Goal: Entertainment & Leisure: Consume media (video, audio)

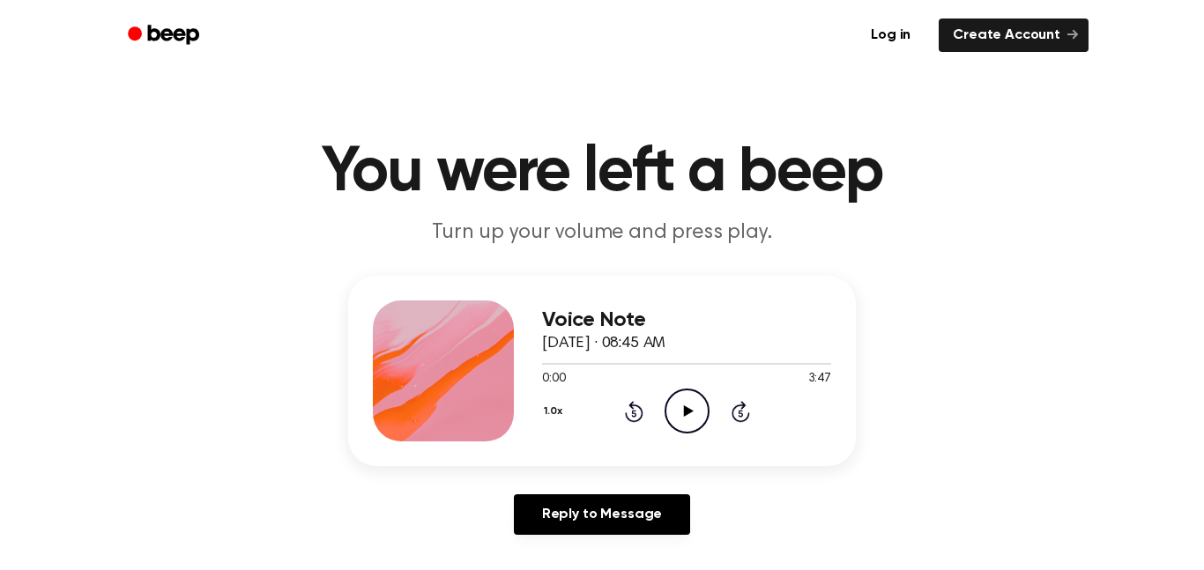
click at [690, 397] on icon "Play Audio" at bounding box center [687, 411] width 45 height 45
click at [705, 364] on div at bounding box center [686, 364] width 289 height 2
drag, startPoint x: 695, startPoint y: 367, endPoint x: 710, endPoint y: 367, distance: 15.0
click at [710, 367] on div at bounding box center [686, 363] width 289 height 14
click at [742, 417] on icon "Skip 5 seconds" at bounding box center [740, 411] width 19 height 23
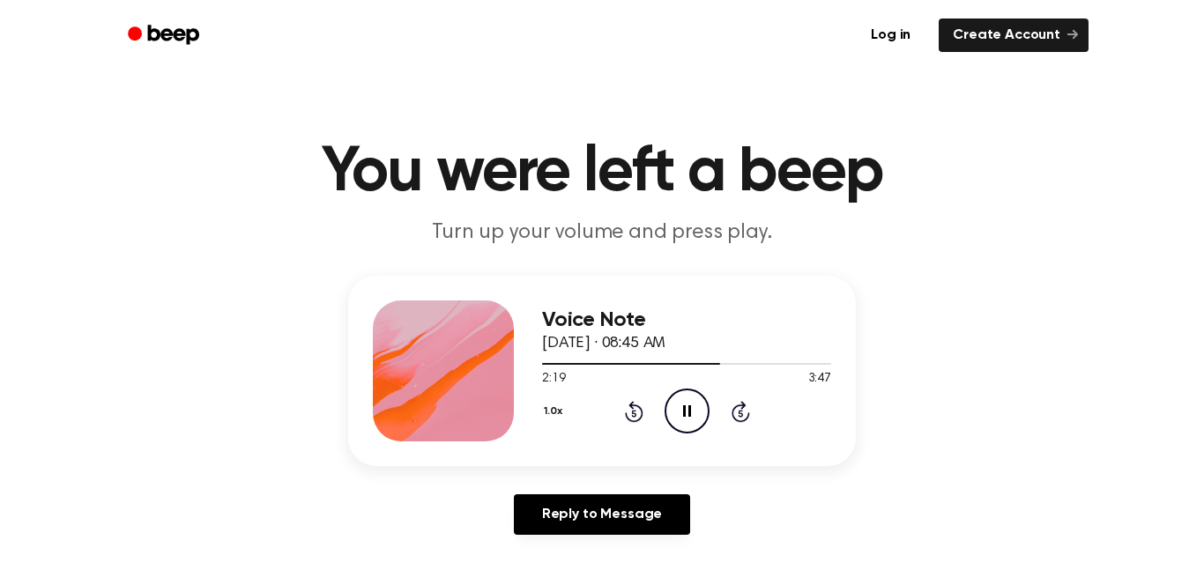
click at [742, 417] on icon "Skip 5 seconds" at bounding box center [740, 411] width 19 height 23
click at [625, 407] on icon "Rewind 5 seconds" at bounding box center [633, 411] width 19 height 23
click at [645, 407] on div "1.0x Rewind 5 seconds Pause Audio Skip 5 seconds" at bounding box center [686, 411] width 289 height 45
click at [639, 409] on icon at bounding box center [634, 411] width 19 height 21
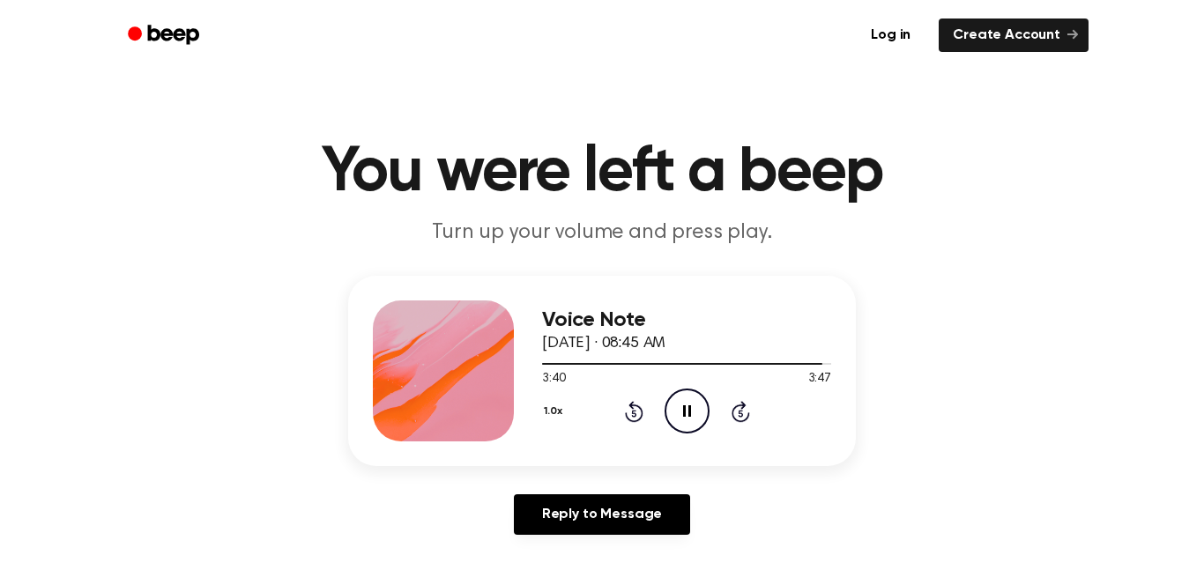
click at [639, 409] on icon at bounding box center [634, 411] width 19 height 21
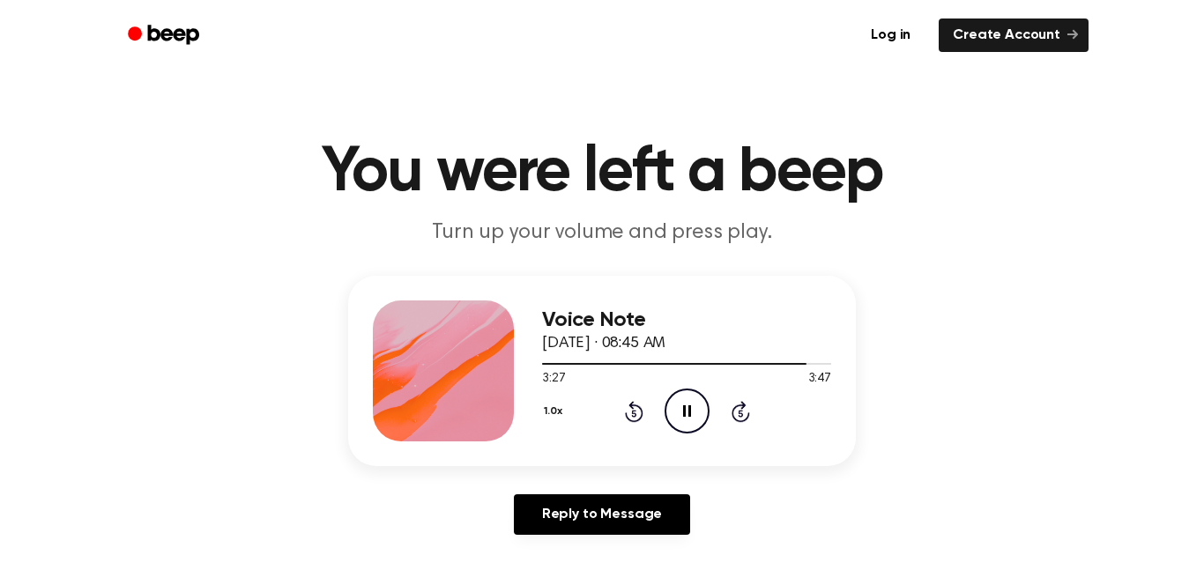
click at [639, 409] on icon at bounding box center [634, 411] width 19 height 21
